Goal: Answer question/provide support: Ask a question

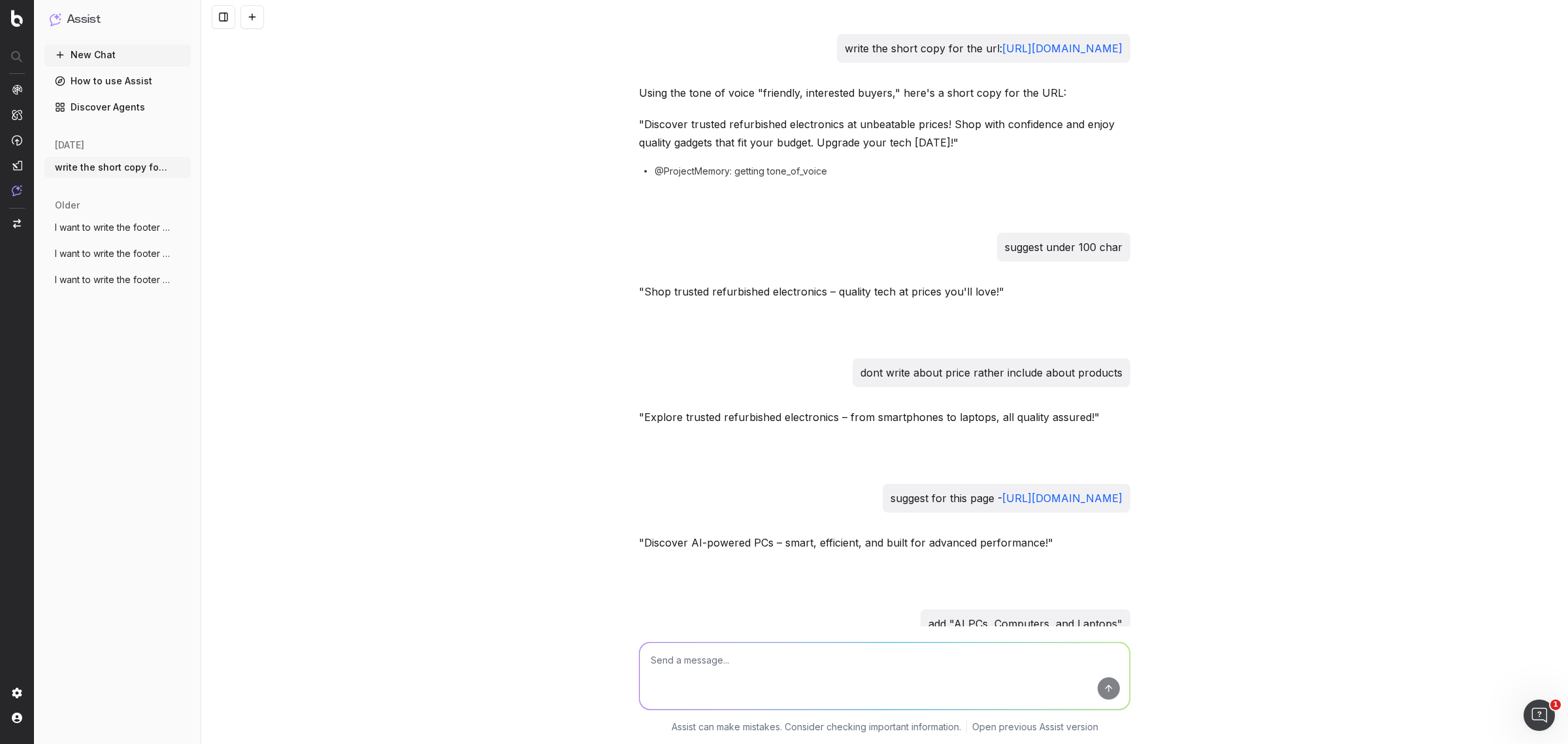
click at [743, 671] on textarea at bounding box center [885, 676] width 491 height 66
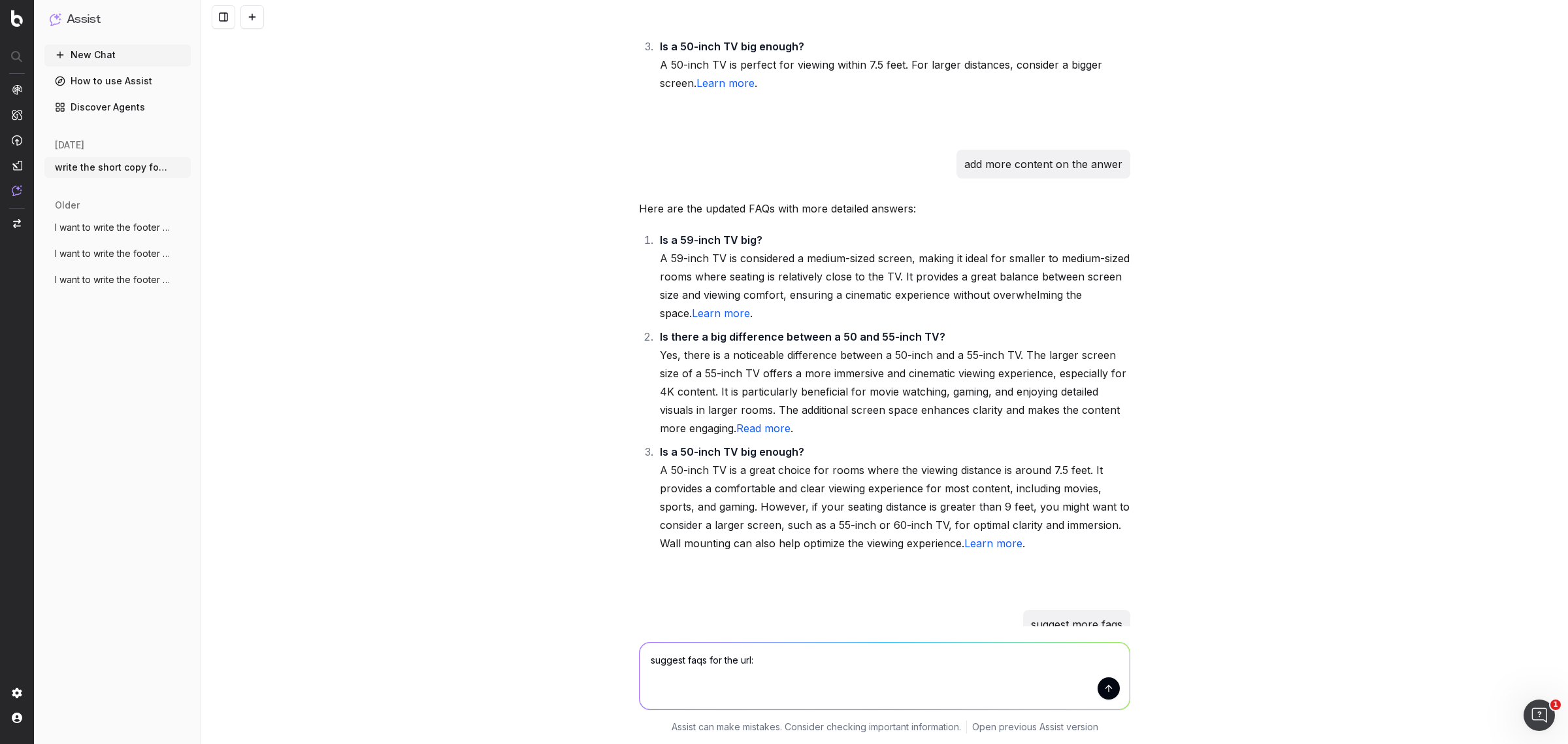
type textarea "suggest faqs for the url: https://www.walmart.ca/en/browse/electronics/cell-pho…"
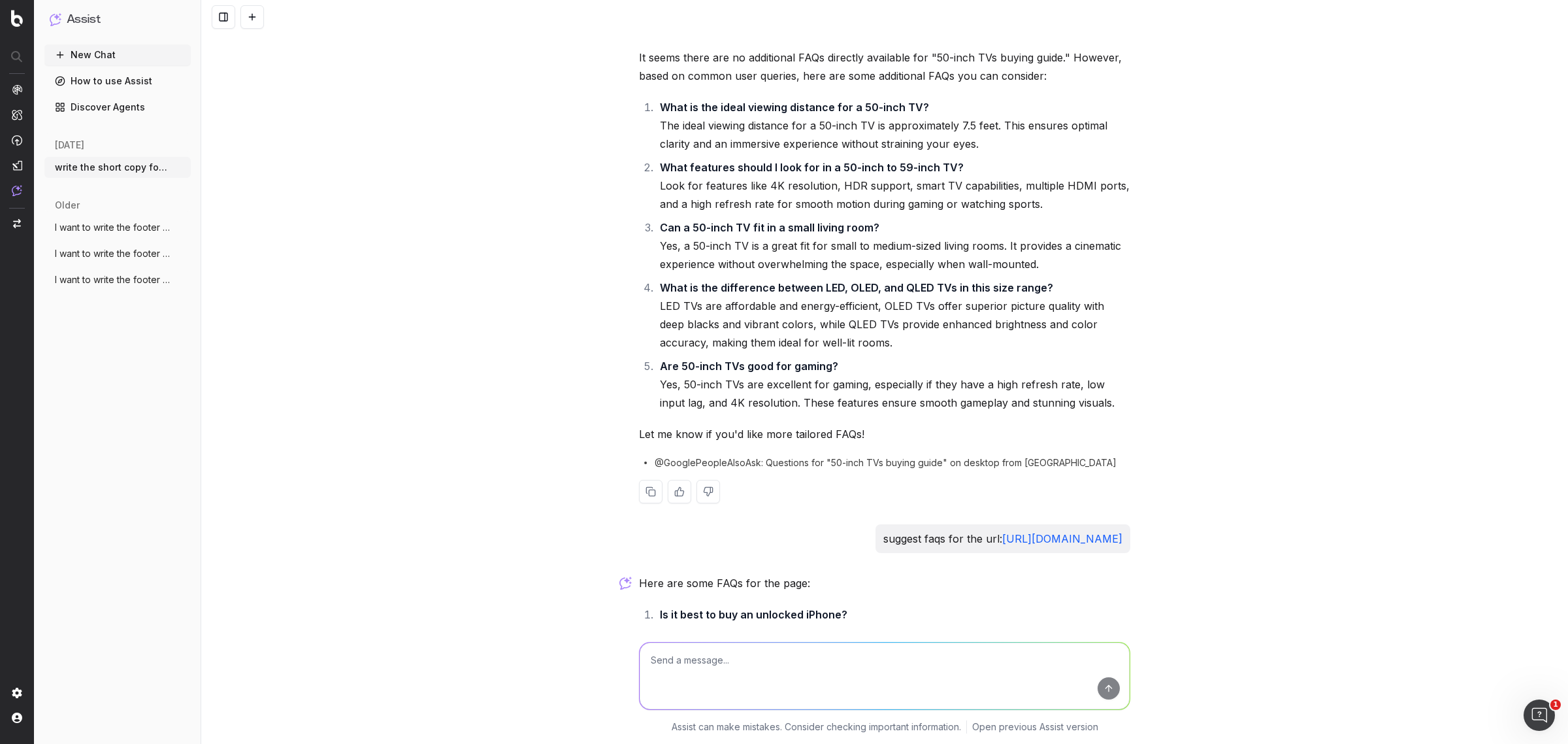
scroll to position [3980, 0]
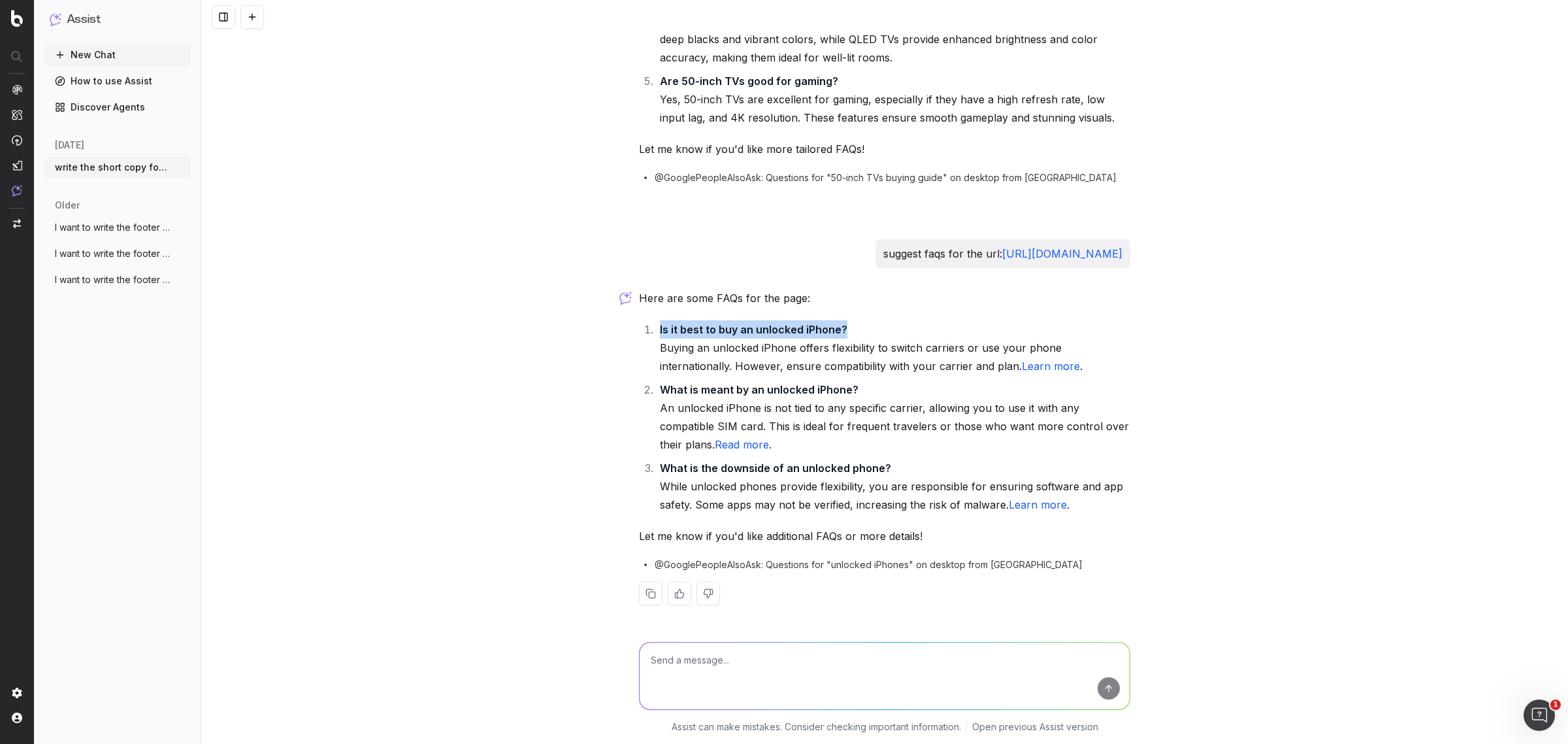
drag, startPoint x: 865, startPoint y: 324, endPoint x: 647, endPoint y: 338, distance: 218.4
click at [656, 338] on li "Is it best to buy an unlocked iPhone? Buying an unlocked iPhone offers flexibil…" at bounding box center [893, 348] width 474 height 55
copy strong "Is it best to buy an unlocked iPhone?"
drag, startPoint x: 657, startPoint y: 466, endPoint x: 920, endPoint y: 467, distance: 263.0
click at [920, 467] on li "What is the downside of an unlocked phone? While unlocked phones provide flexib…" at bounding box center [893, 486] width 474 height 55
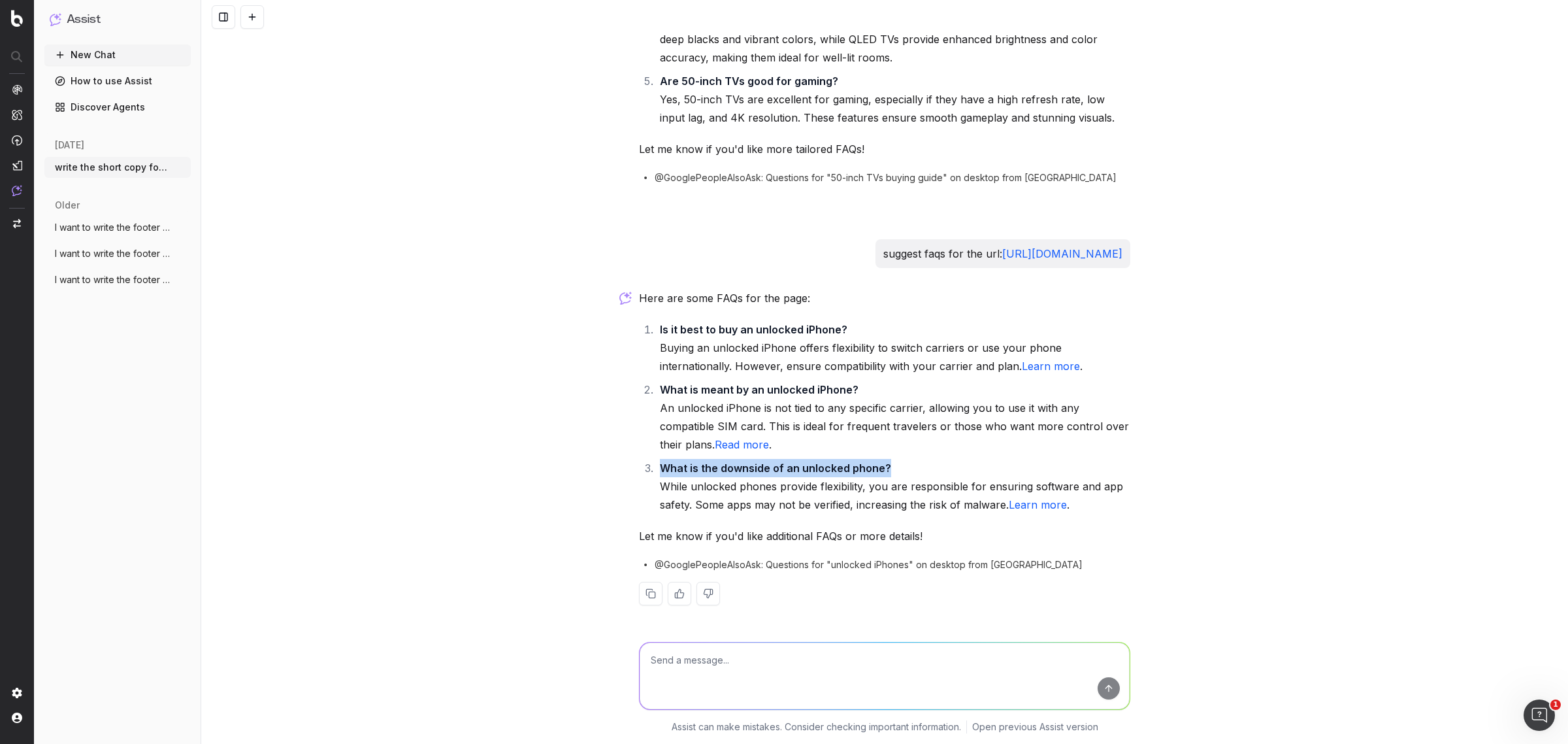
copy strong "What is the downside of an unlocked phone?"
click at [678, 491] on li "What is the downside of an unlocked phone? While unlocked phones provide flexib…" at bounding box center [893, 486] width 474 height 55
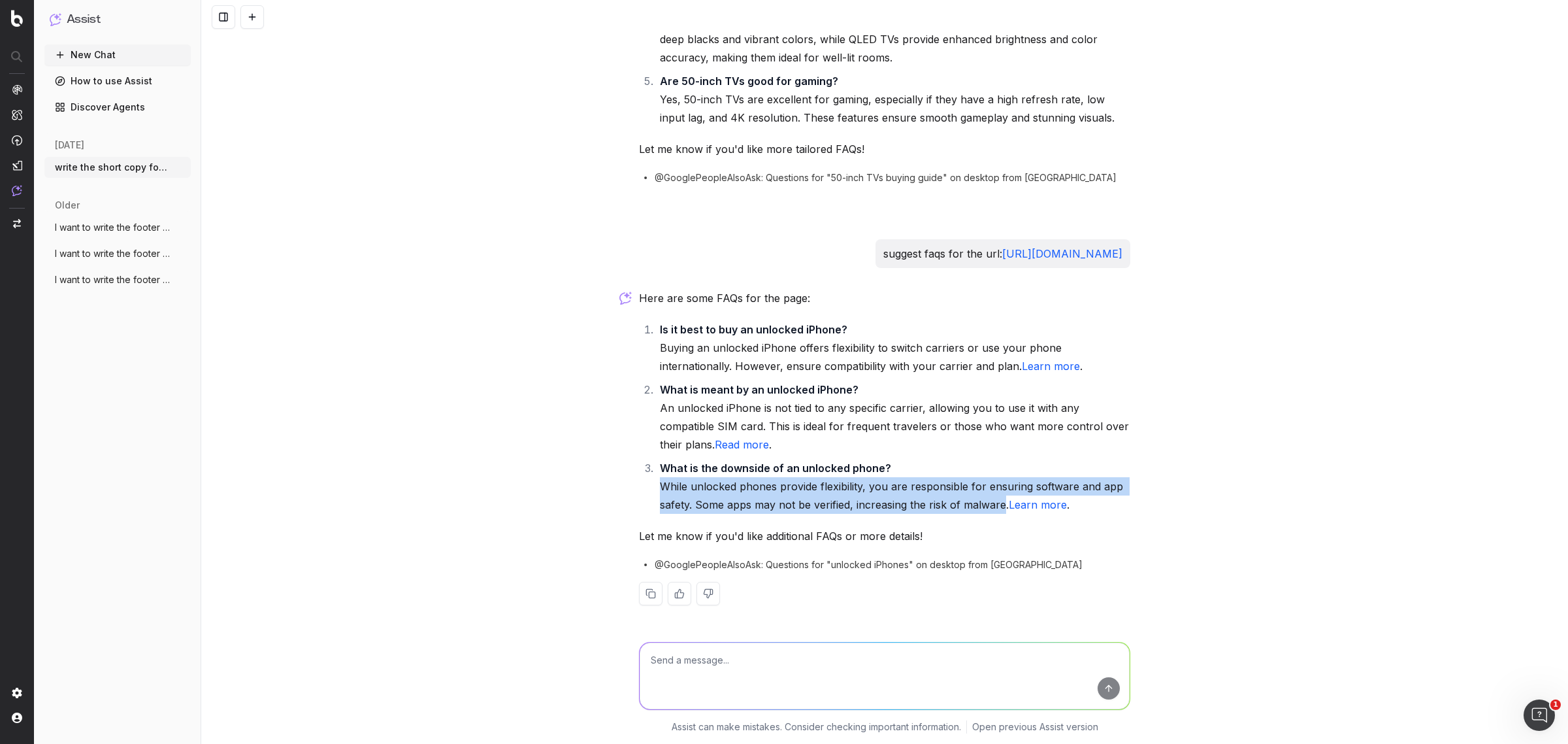
drag, startPoint x: 654, startPoint y: 487, endPoint x: 996, endPoint y: 504, distance: 342.4
click at [996, 504] on li "What is the downside of an unlocked phone? While unlocked phones provide flexib…" at bounding box center [893, 486] width 474 height 55
click at [710, 497] on li "What is the downside of an unlocked phone? While unlocked phones provide flexib…" at bounding box center [893, 486] width 474 height 55
drag, startPoint x: 636, startPoint y: 463, endPoint x: 1072, endPoint y: 514, distance: 439.0
click at [1072, 514] on ol "Is it best to buy an unlocked iPhone? Buying an unlocked iPhone offers flexibil…" at bounding box center [885, 417] width 491 height 194
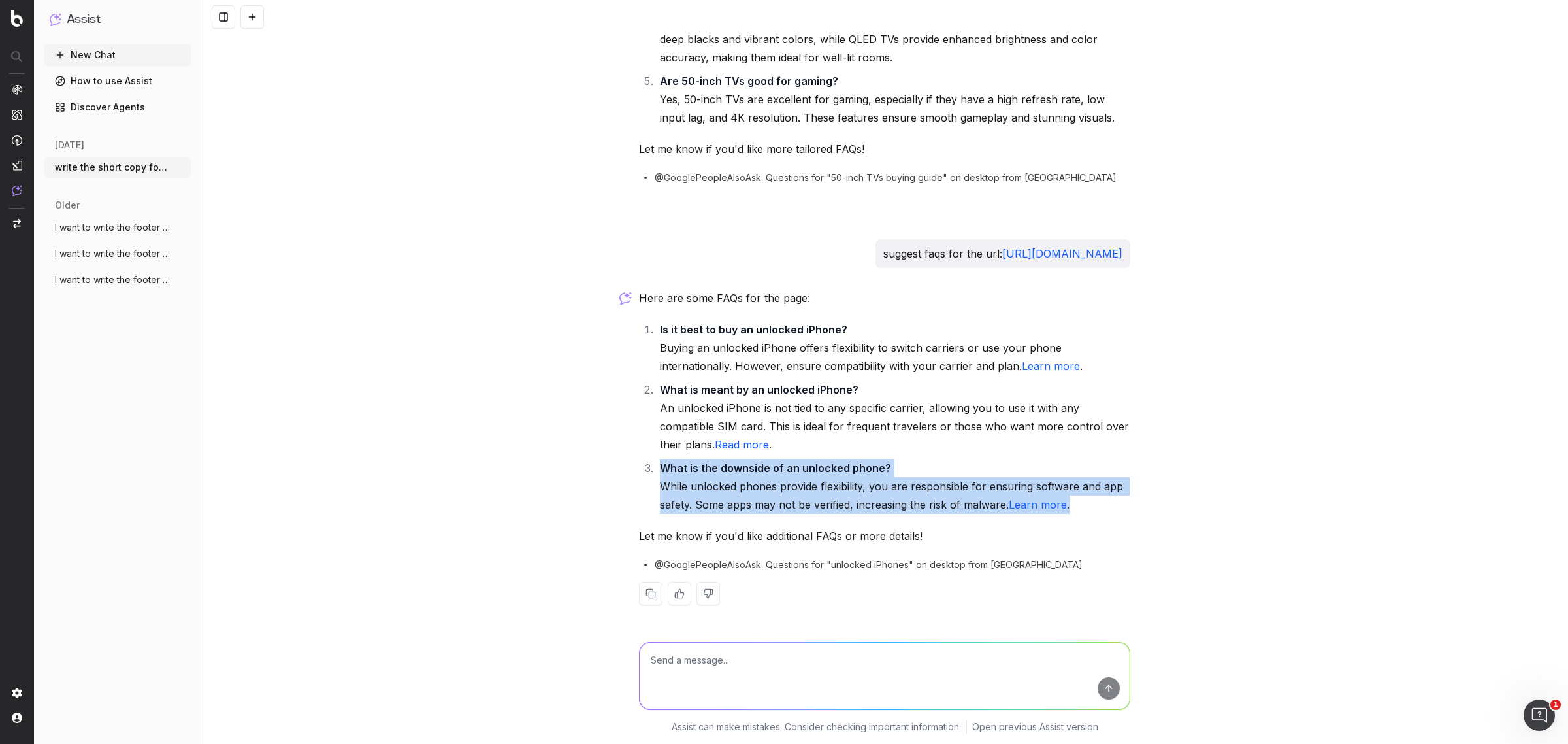
copy li "What is the downside of an unlocked phone? While unlocked phones provide flexib…"
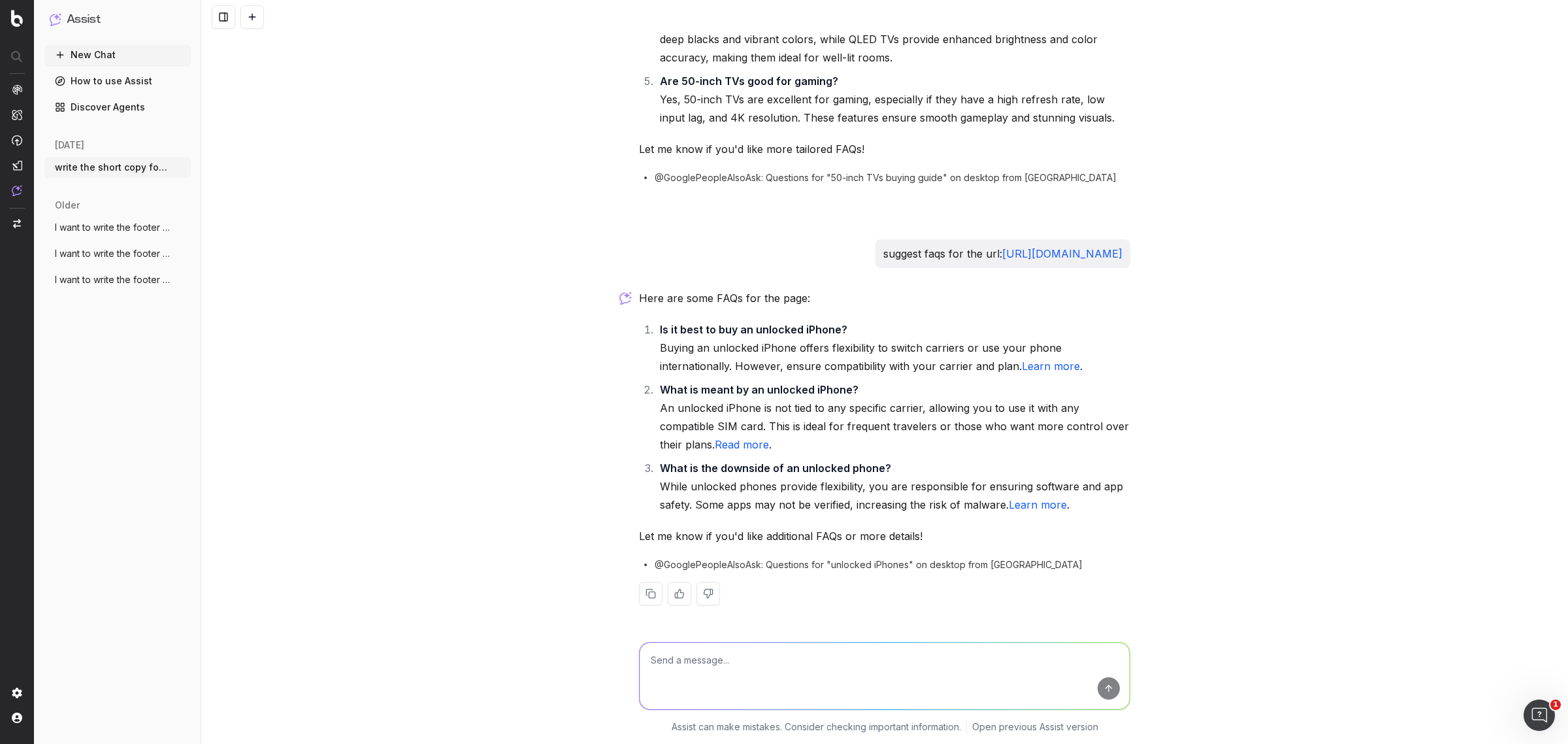
click at [735, 655] on textarea at bounding box center [885, 676] width 491 height 66
paste textarea "What is the downside of an unlocked phone? While unlocked phones provide flexib…"
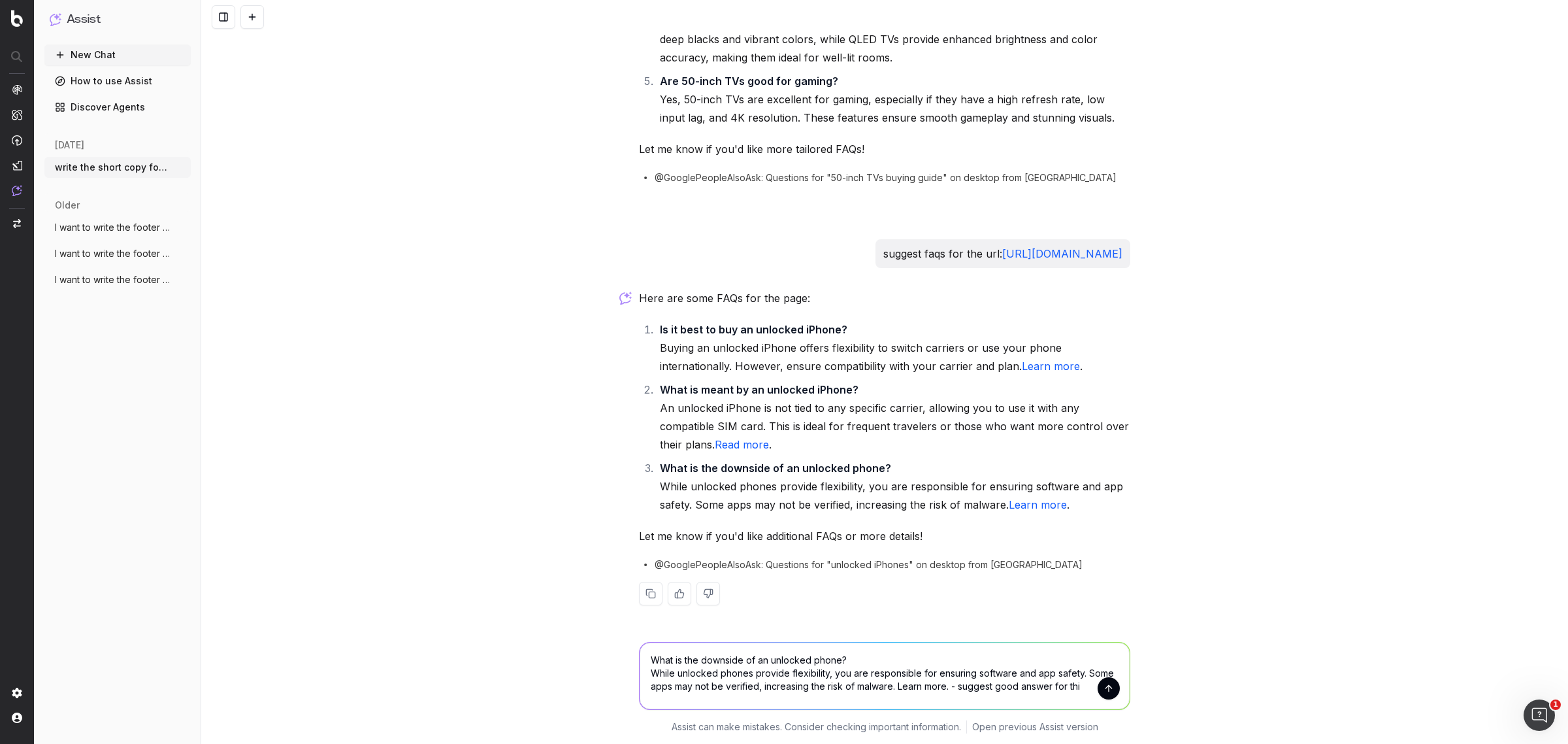
type textarea "What is the downside of an unlocked phone? While unlocked phones provide flexib…"
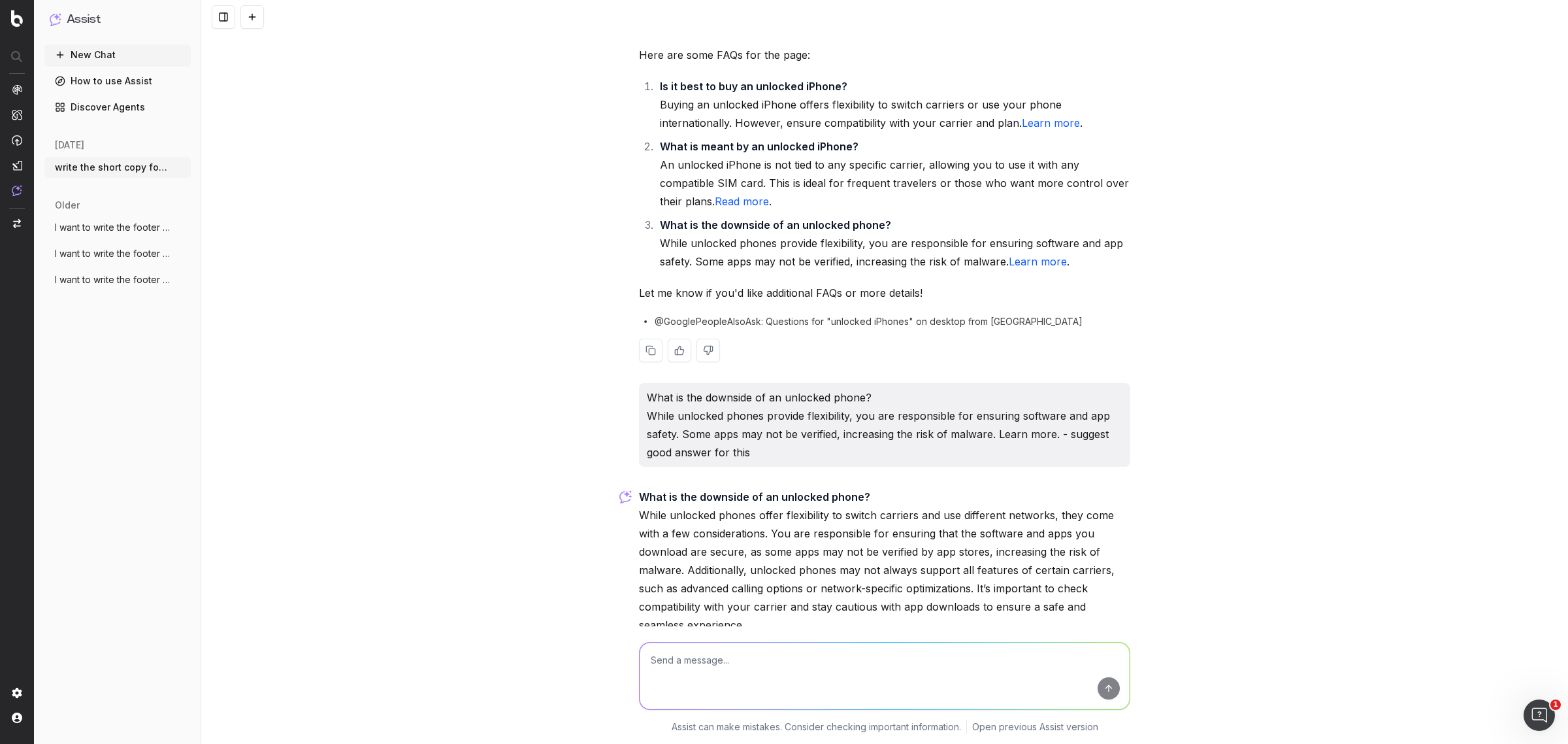
scroll to position [4288, 0]
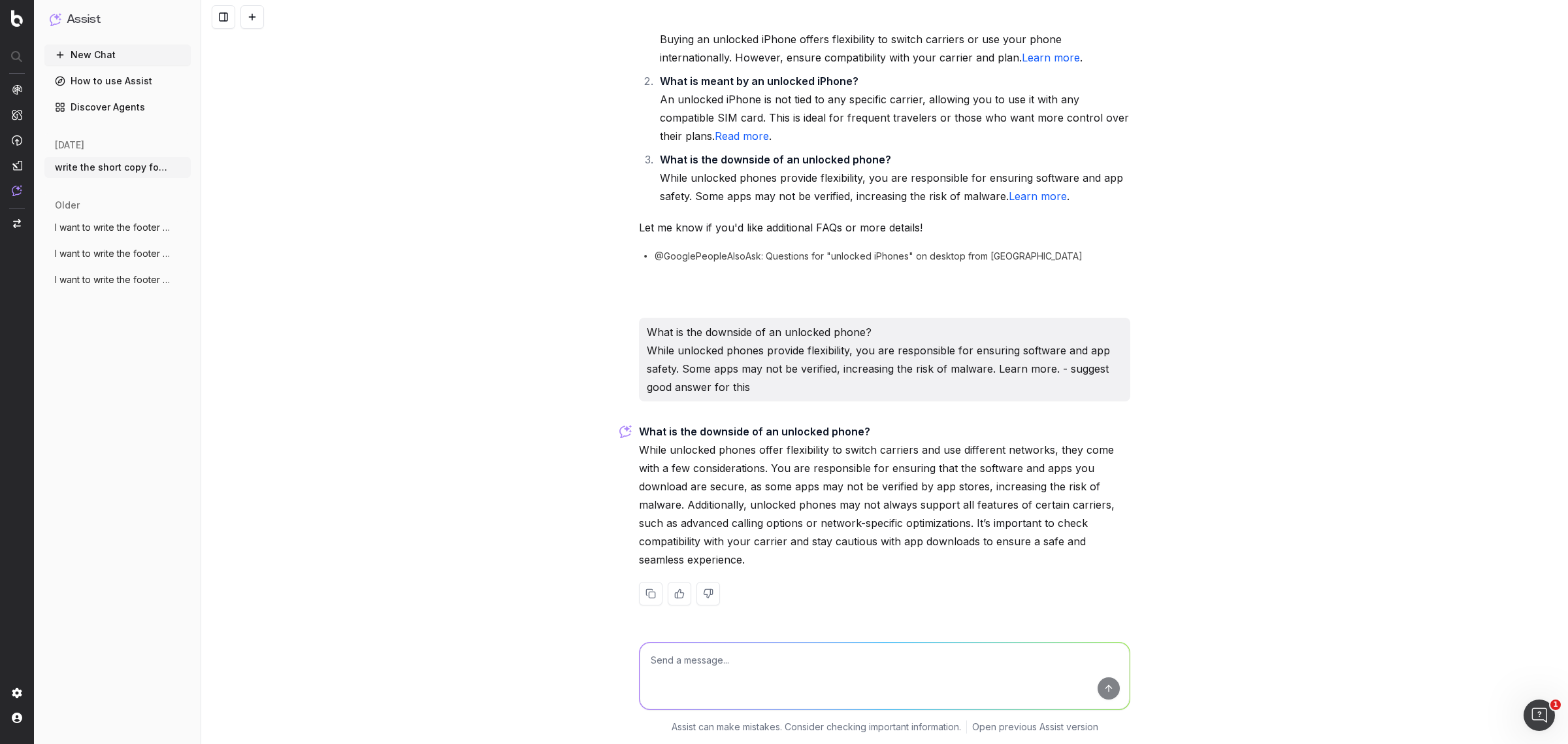
click at [726, 668] on textarea at bounding box center [885, 676] width 491 height 66
type textarea "make it short"
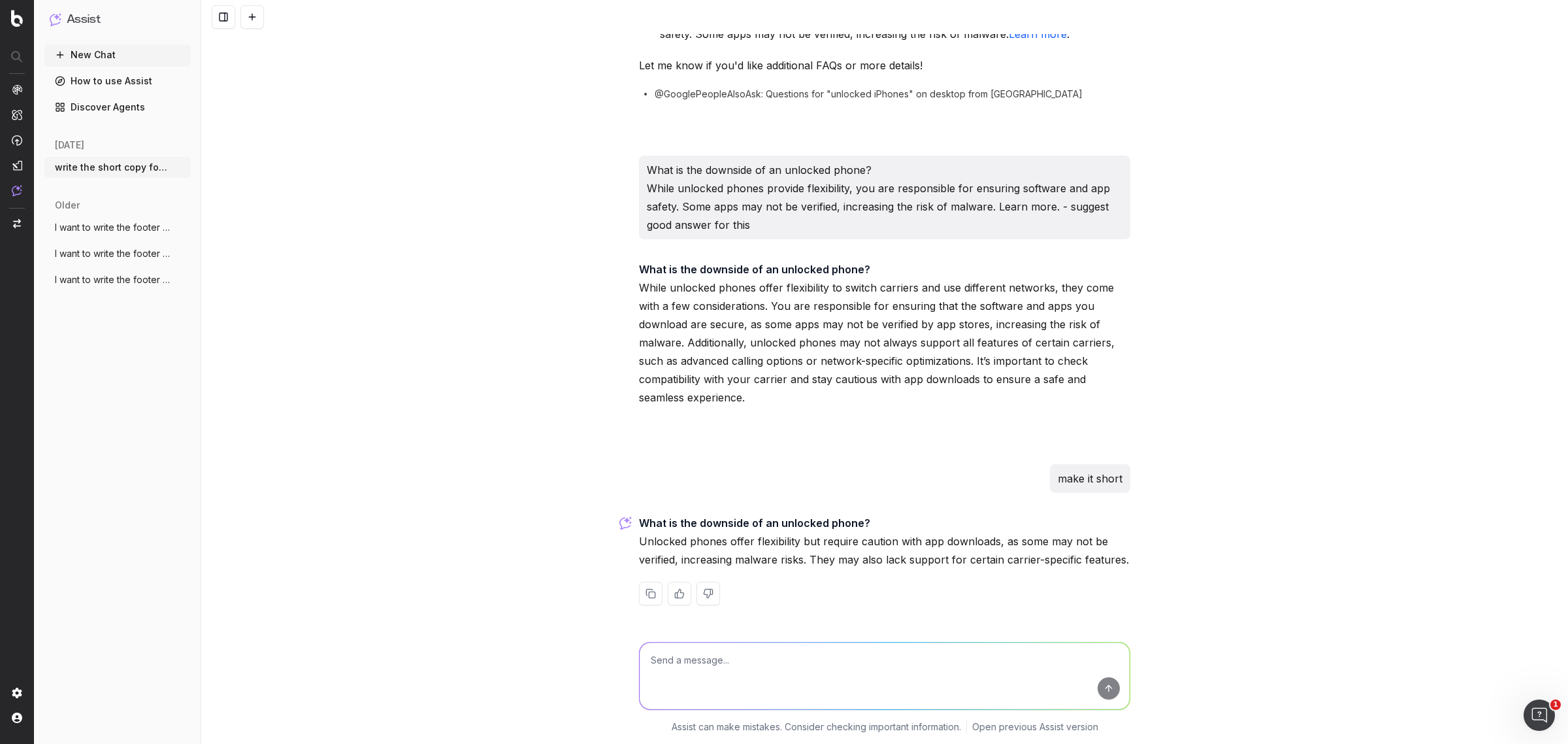
scroll to position [4450, 0]
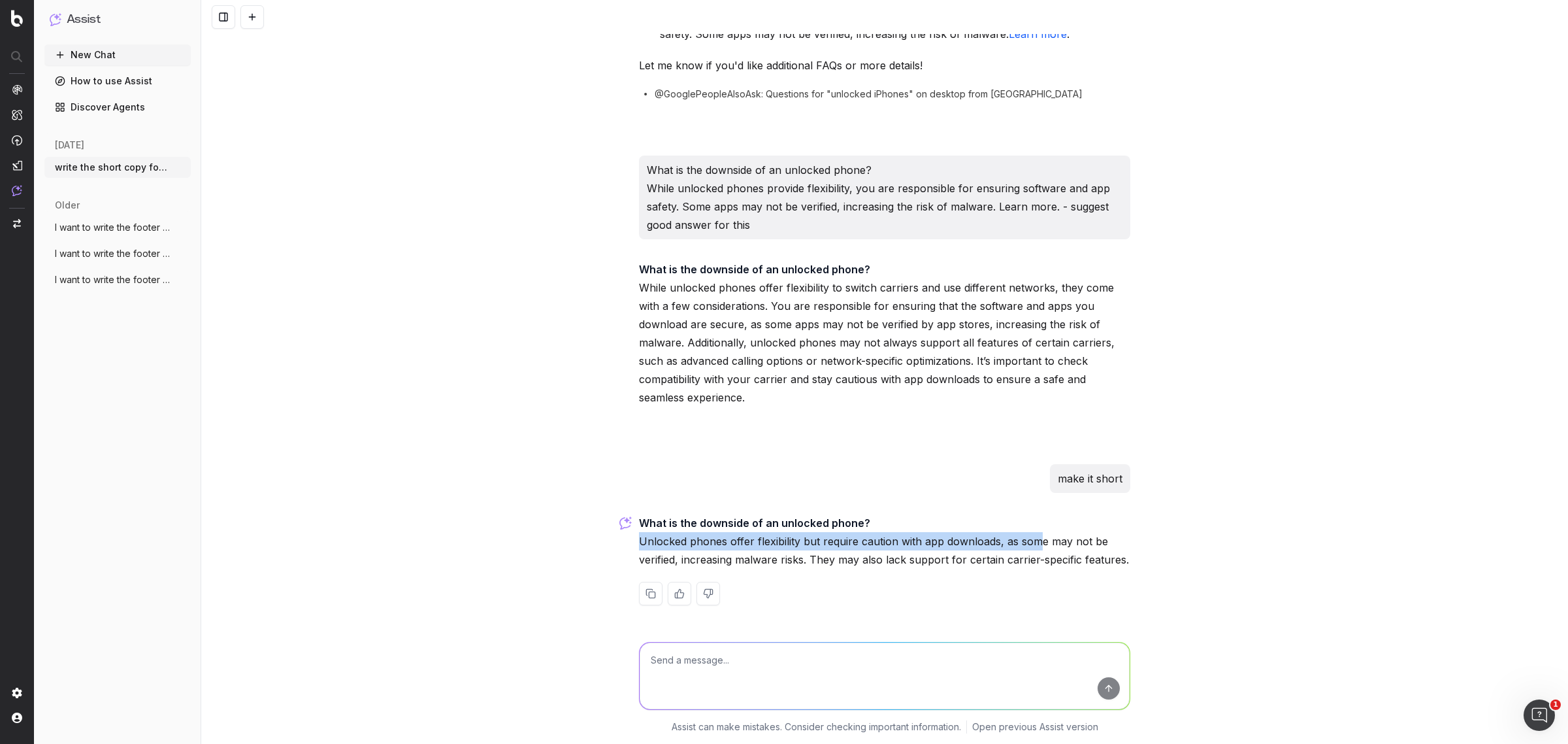
drag, startPoint x: 629, startPoint y: 536, endPoint x: 1029, endPoint y: 545, distance: 400.1
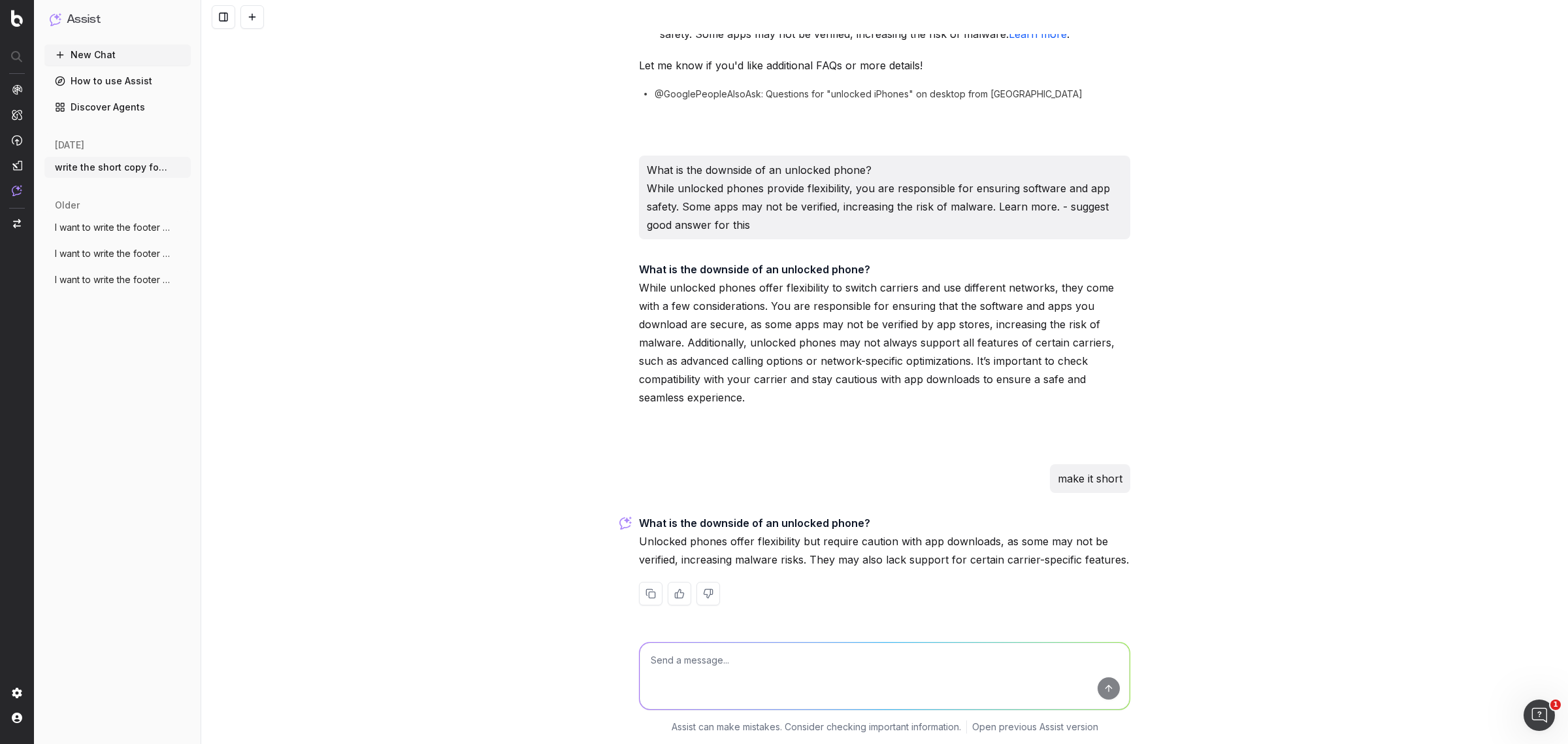
click at [919, 563] on p "What is the downside of an unlocked phone? Unlocked phones offer flexibility bu…" at bounding box center [885, 541] width 491 height 55
click at [1010, 559] on p "What is the downside of an unlocked phone? Unlocked phones offer flexibility bu…" at bounding box center [885, 541] width 491 height 55
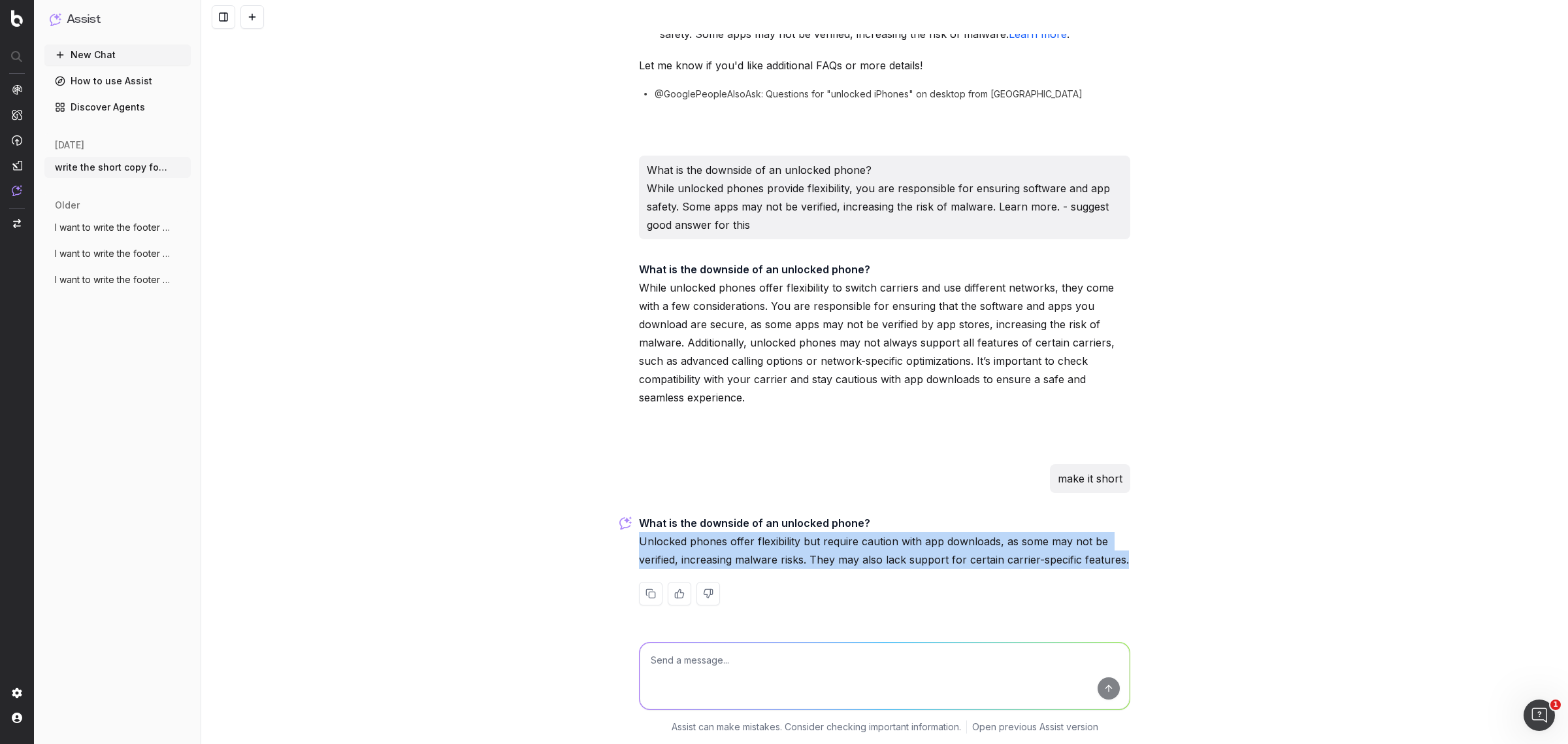
drag, startPoint x: 976, startPoint y: 555, endPoint x: 596, endPoint y: 537, distance: 380.4
click at [596, 537] on div "write the short copy for the url: https://www.walmart.ca/en/shop/trusted-refurb…" at bounding box center [885, 372] width 1367 height 744
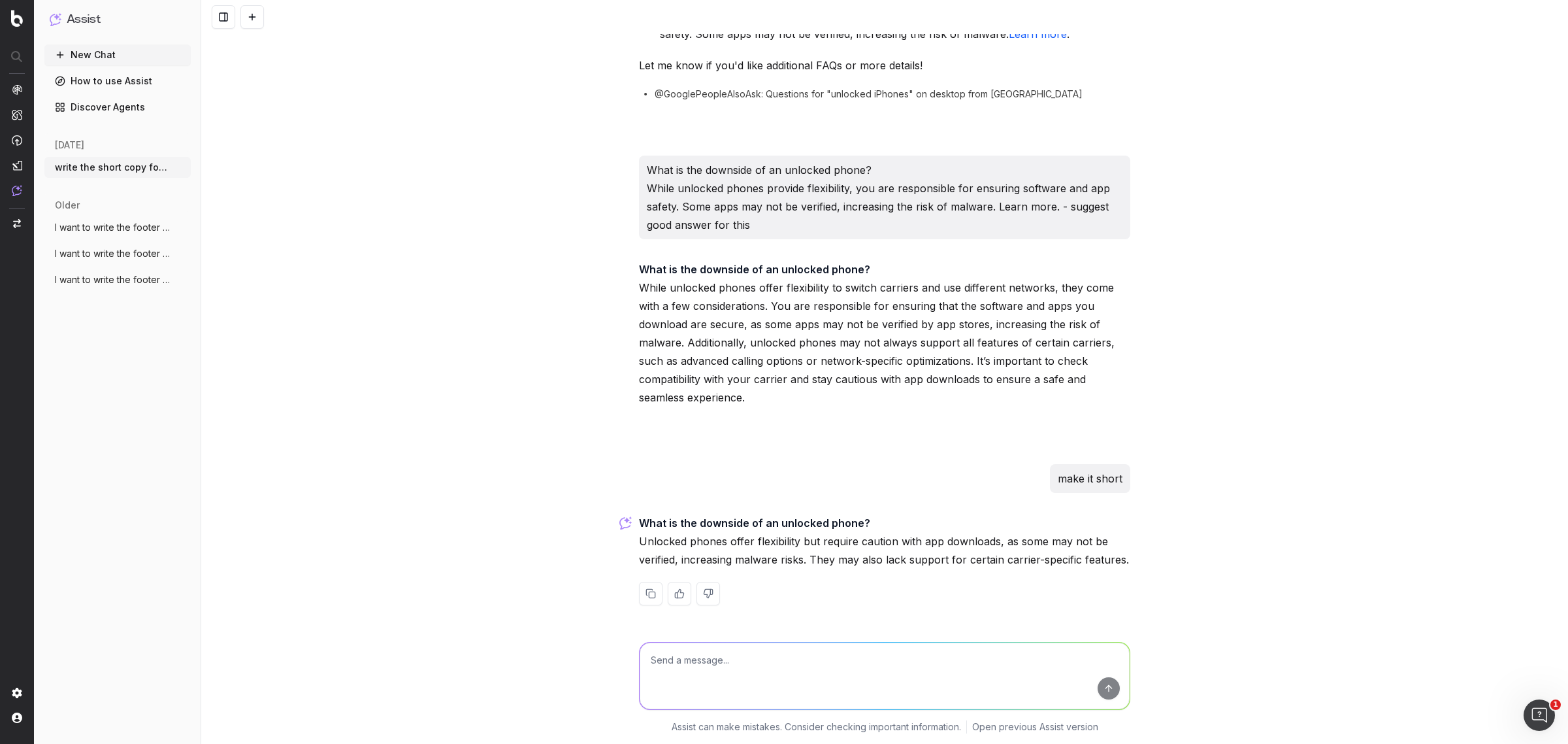
click at [677, 674] on textarea at bounding box center [885, 676] width 491 height 66
paste textarea "suggets faqs for the url https://www.walmart.ca/en/browse/electronics/cell-phon…"
click at [652, 657] on textarea "suggets faqs for the url https://www.walmart.ca/en/browse/electronics/cell-phon…" at bounding box center [885, 676] width 491 height 66
type textarea "suggest faqs for the url https://www.walmart.ca/en/browse/electronics/cell-phon…"
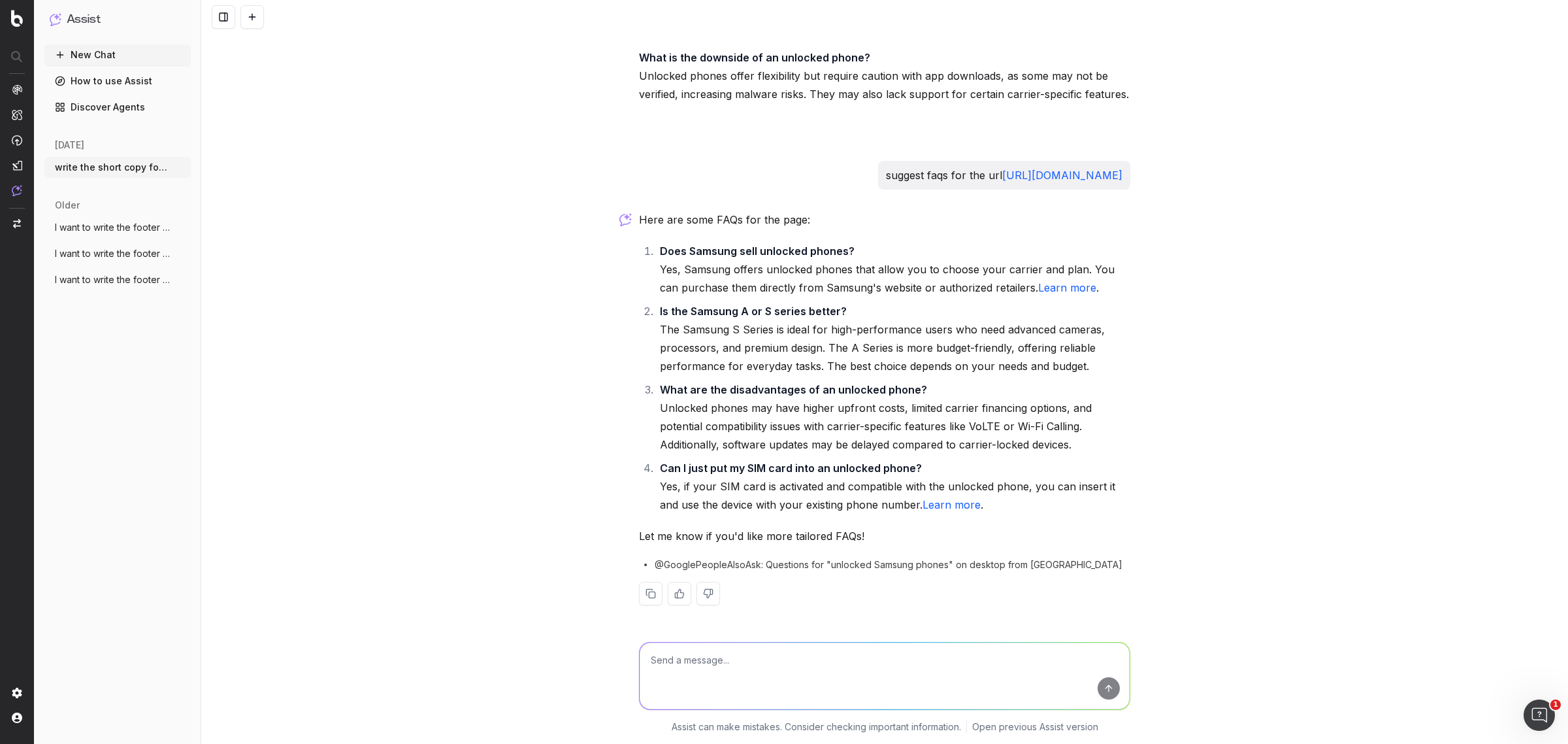
scroll to position [4952, 0]
drag, startPoint x: 717, startPoint y: 397, endPoint x: 961, endPoint y: 395, distance: 244.0
click at [961, 395] on li "What are the disadvantages of an unlocked phone? Unlocked phones may have highe…" at bounding box center [893, 417] width 474 height 73
drag, startPoint x: 703, startPoint y: 472, endPoint x: 813, endPoint y: 482, distance: 110.5
click at [813, 482] on li "Can I just put my SIM card into an unlocked phone? Yes, if your SIM card is act…" at bounding box center [893, 486] width 474 height 55
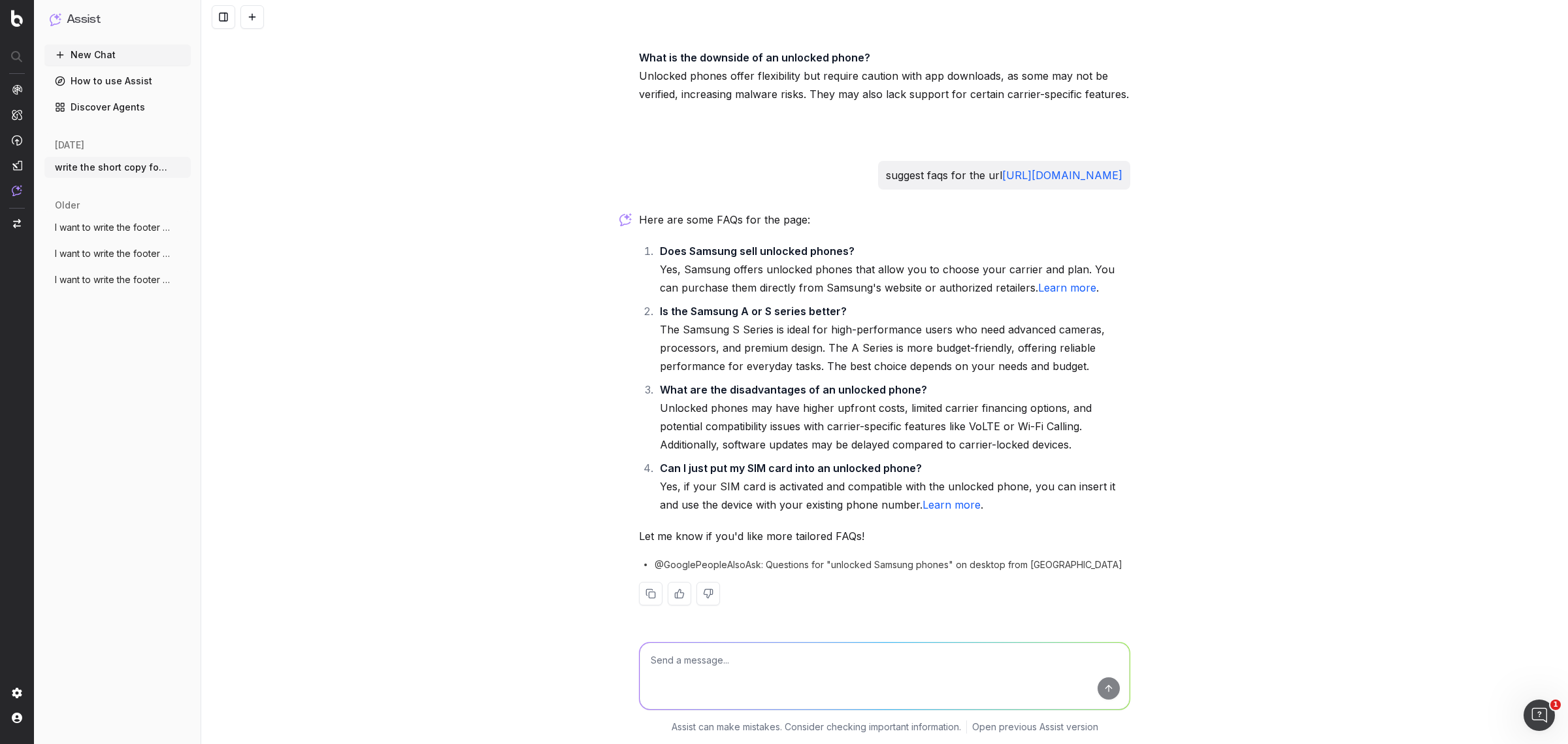
click at [926, 446] on li "What are the disadvantages of an unlocked phone? Unlocked phones may have highe…" at bounding box center [893, 417] width 474 height 73
click at [678, 455] on ol "Does Samsung sell unlocked phones? Yes, Samsung offers unlocked phones that all…" at bounding box center [885, 378] width 491 height 272
click at [657, 667] on textarea at bounding box center [885, 676] width 491 height 66
type textarea "suggest more"
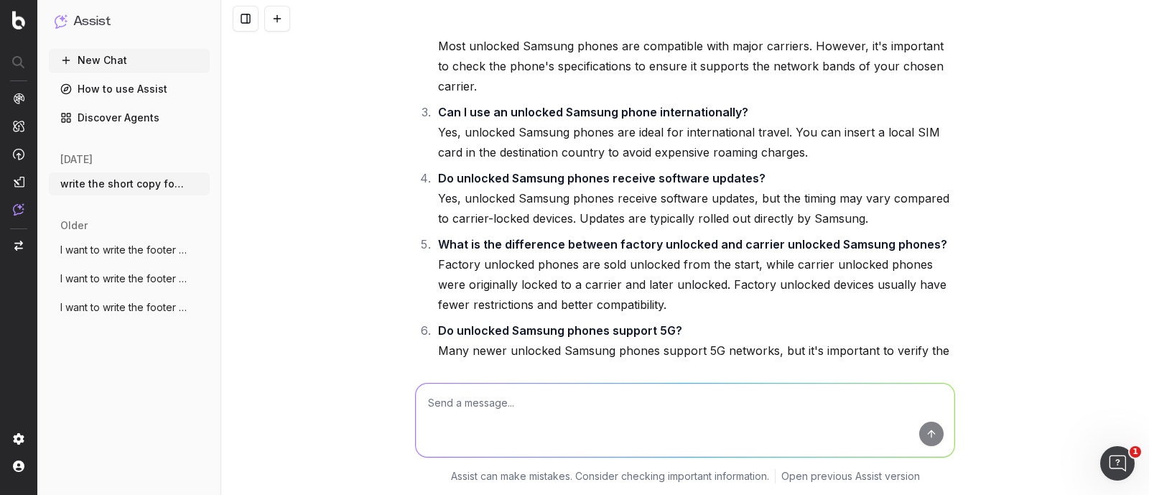
scroll to position [6182, 0]
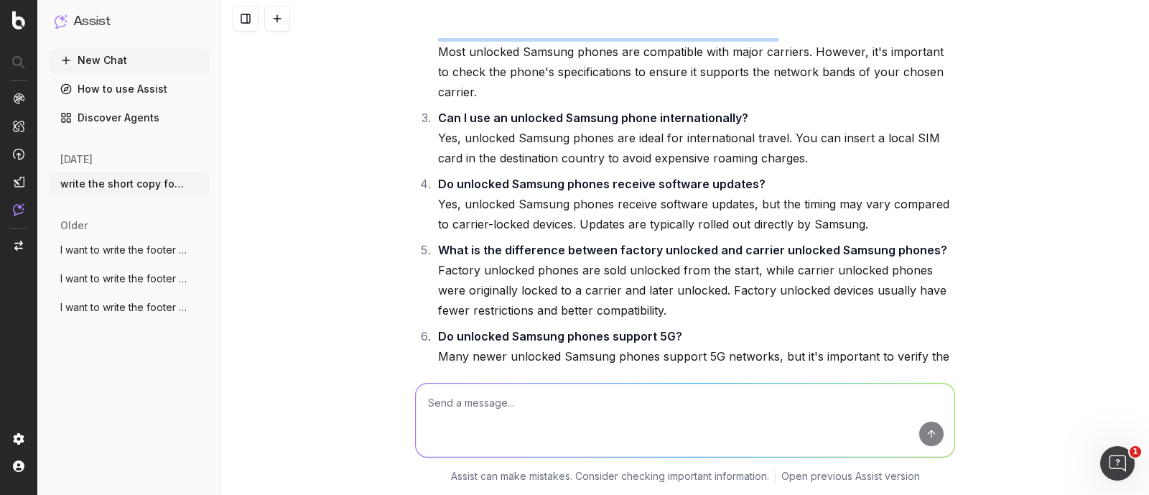
drag, startPoint x: 428, startPoint y: 113, endPoint x: 761, endPoint y: 106, distance: 333.3
click at [761, 102] on li "Are unlocked Samsung phones compatible with all carriers? Most unlocked Samsung…" at bounding box center [694, 62] width 521 height 80
copy strong "Are unlocked Samsung phones compatible with all carriers?"
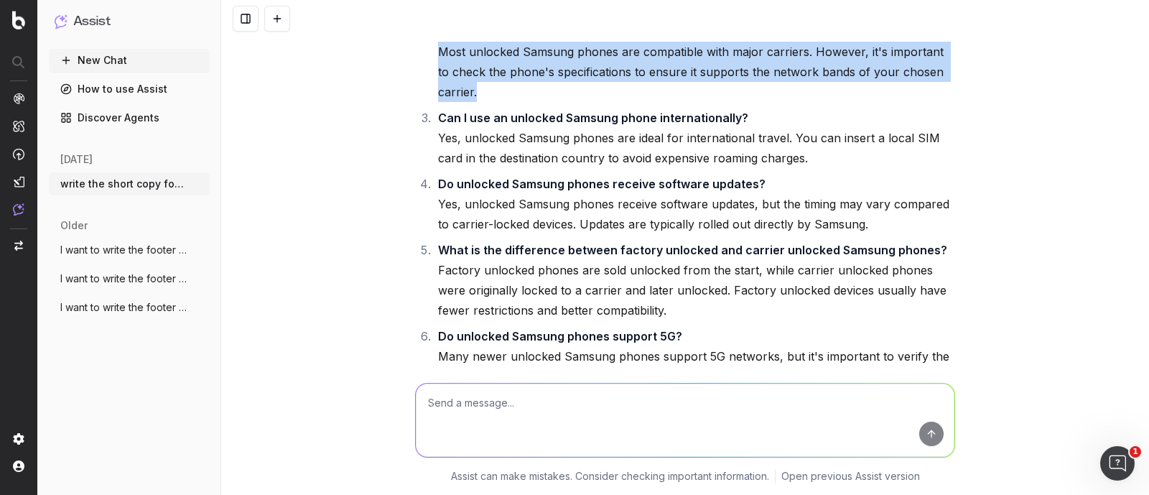
drag, startPoint x: 433, startPoint y: 132, endPoint x: 498, endPoint y: 180, distance: 80.7
click at [498, 102] on li "Are unlocked Samsung phones compatible with all carriers? Most unlocked Samsung…" at bounding box center [694, 62] width 521 height 80
copy li "Most unlocked Samsung phones are compatible with major carriers. However, it's …"
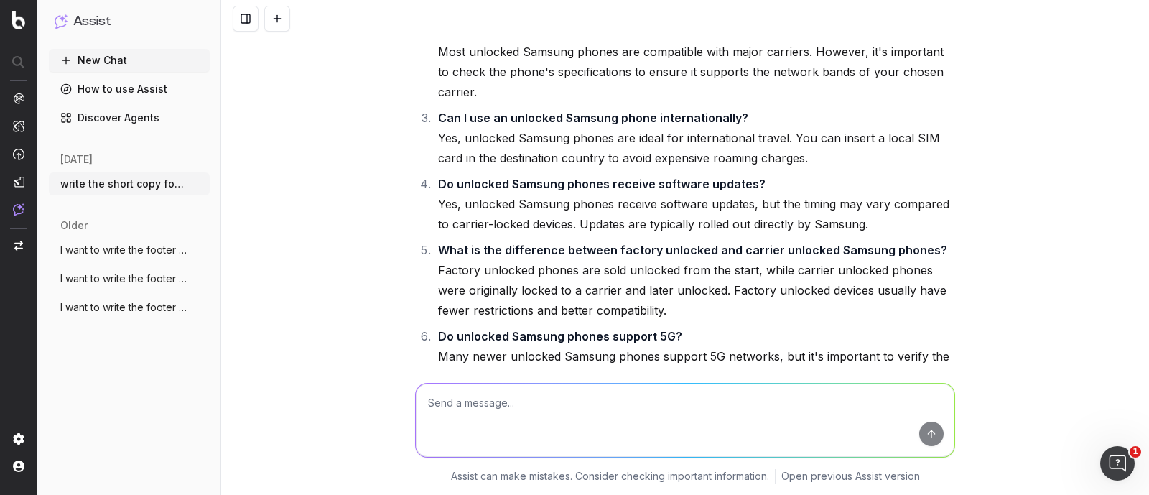
click at [516, 168] on li "Can I use an unlocked Samsung phone internationally? Yes, unlocked Samsung phon…" at bounding box center [694, 138] width 521 height 60
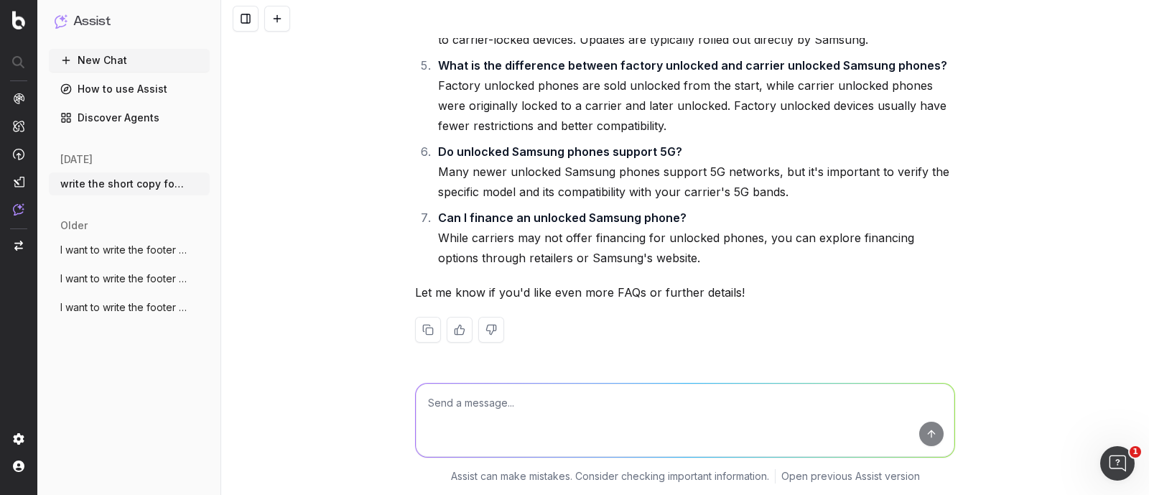
scroll to position [6445, 0]
click at [464, 409] on textarea at bounding box center [685, 419] width 539 height 73
type textarea "suggest more faqs"
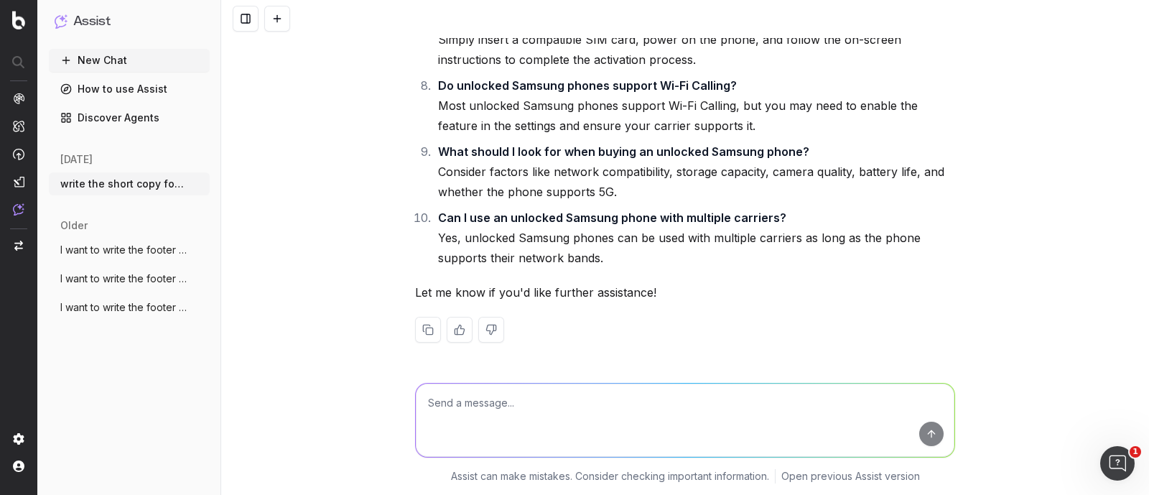
scroll to position [7268, 0]
click at [459, 398] on textarea at bounding box center [685, 419] width 539 height 73
type textarea "suggest something for the walmart canada faq"
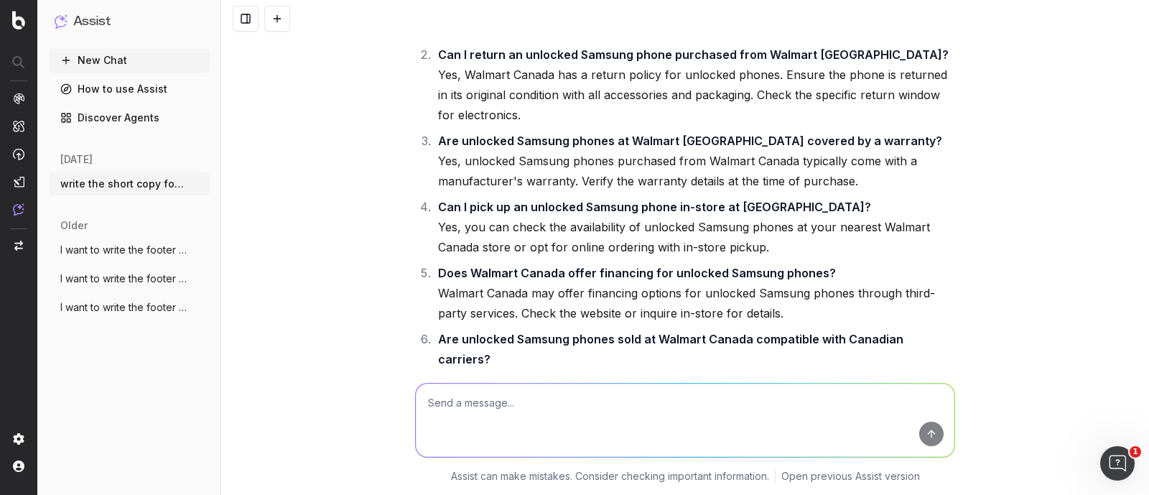
scroll to position [7684, 0]
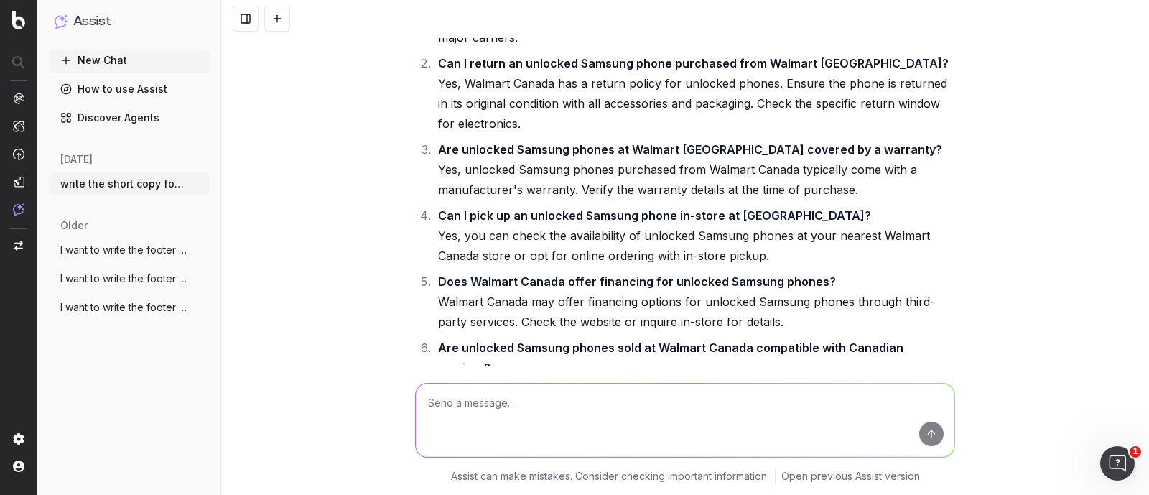
scroll to position [7676, 0]
click at [536, 396] on textarea at bounding box center [685, 419] width 539 height 73
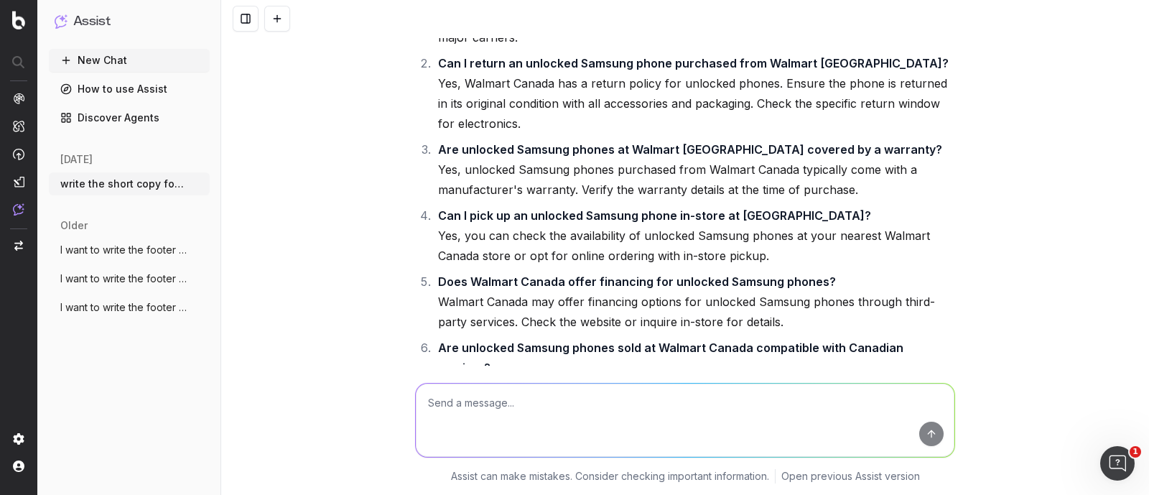
click at [536, 396] on textarea at bounding box center [685, 419] width 539 height 73
type textarea "suggest something like - what to look while buying samsung unlocked phones"
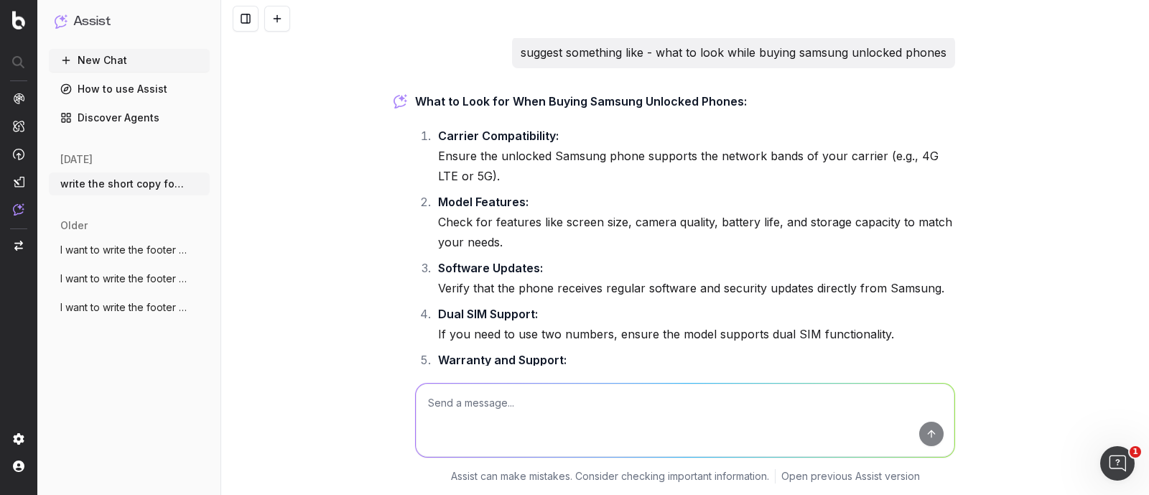
scroll to position [8438, 0]
click at [622, 64] on p "suggest something like - what to look while buying samsung unlocked phones" at bounding box center [734, 54] width 426 height 20
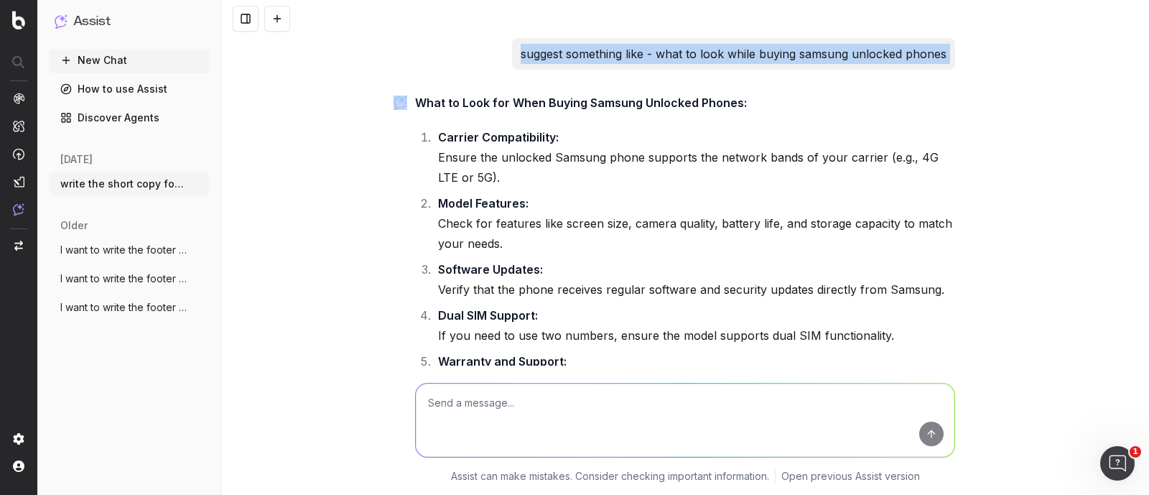
click at [622, 64] on p "suggest something like - what to look while buying samsung unlocked phones" at bounding box center [734, 54] width 426 height 20
copy p "suggest something like - what to look while buying samsung unlocked phones"
